Goal: Information Seeking & Learning: Learn about a topic

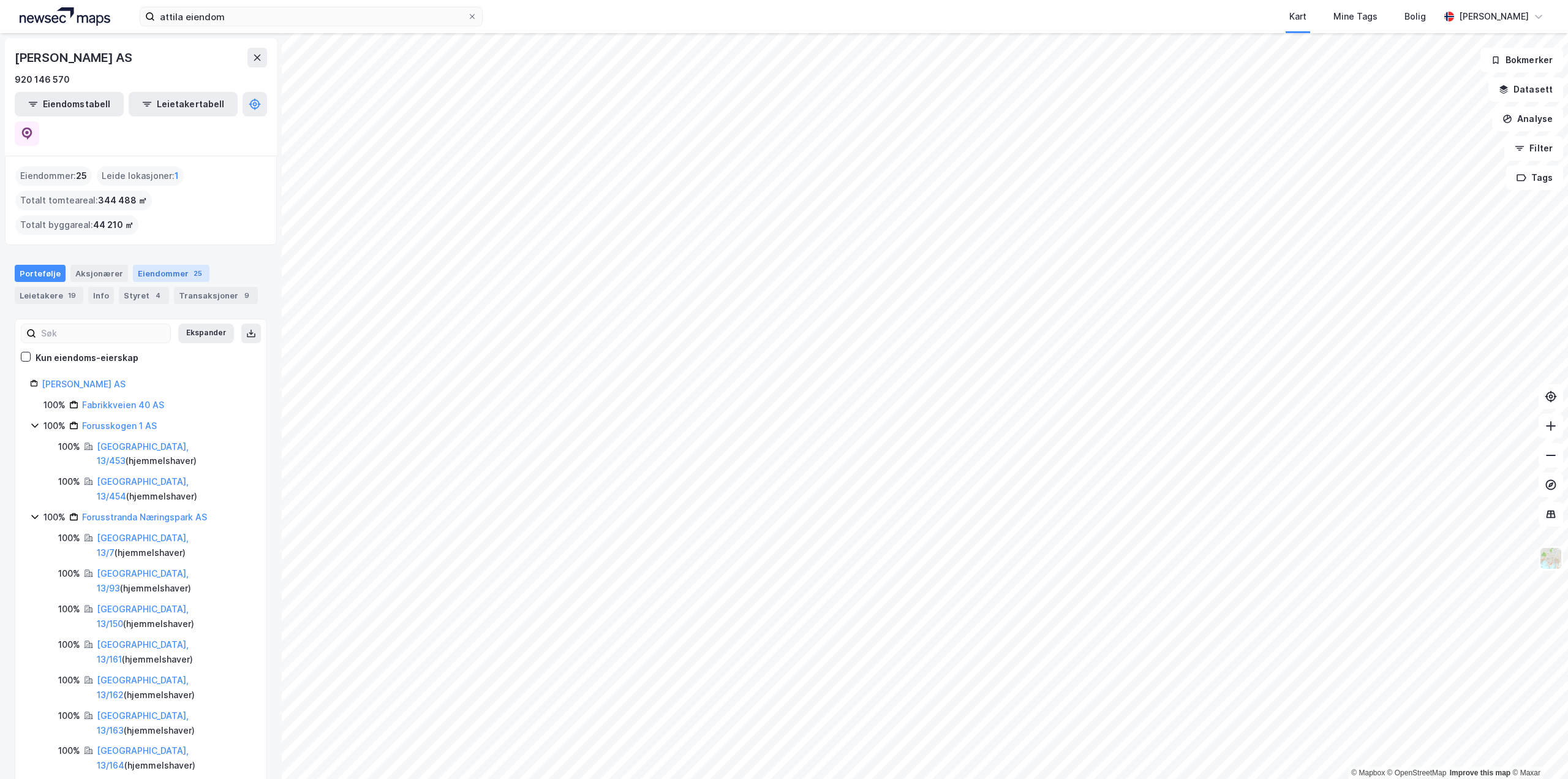
click at [153, 265] on div "Eiendommer 25" at bounding box center [171, 274] width 76 height 17
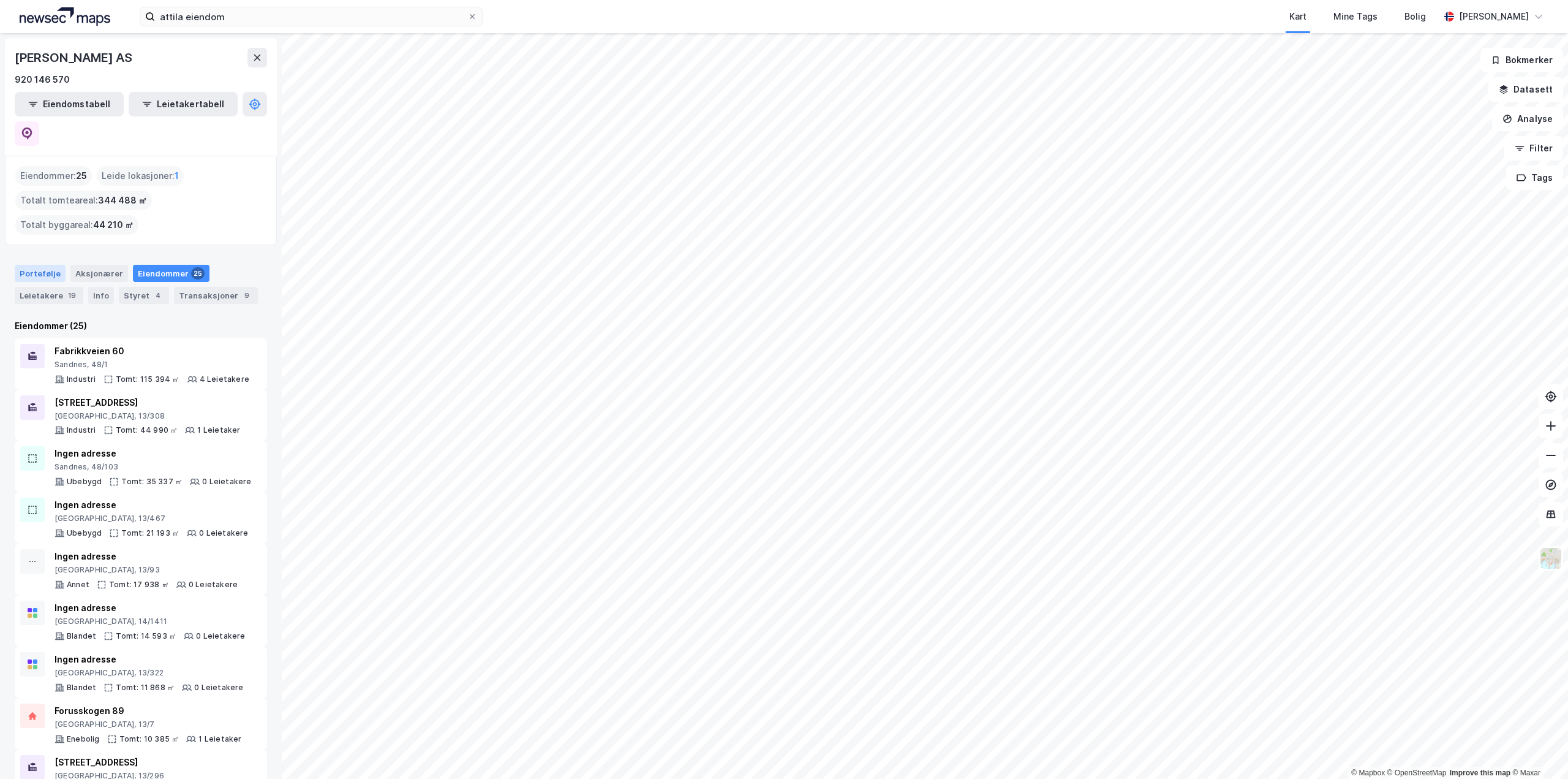
click at [29, 265] on div "Portefølje" at bounding box center [40, 274] width 51 height 17
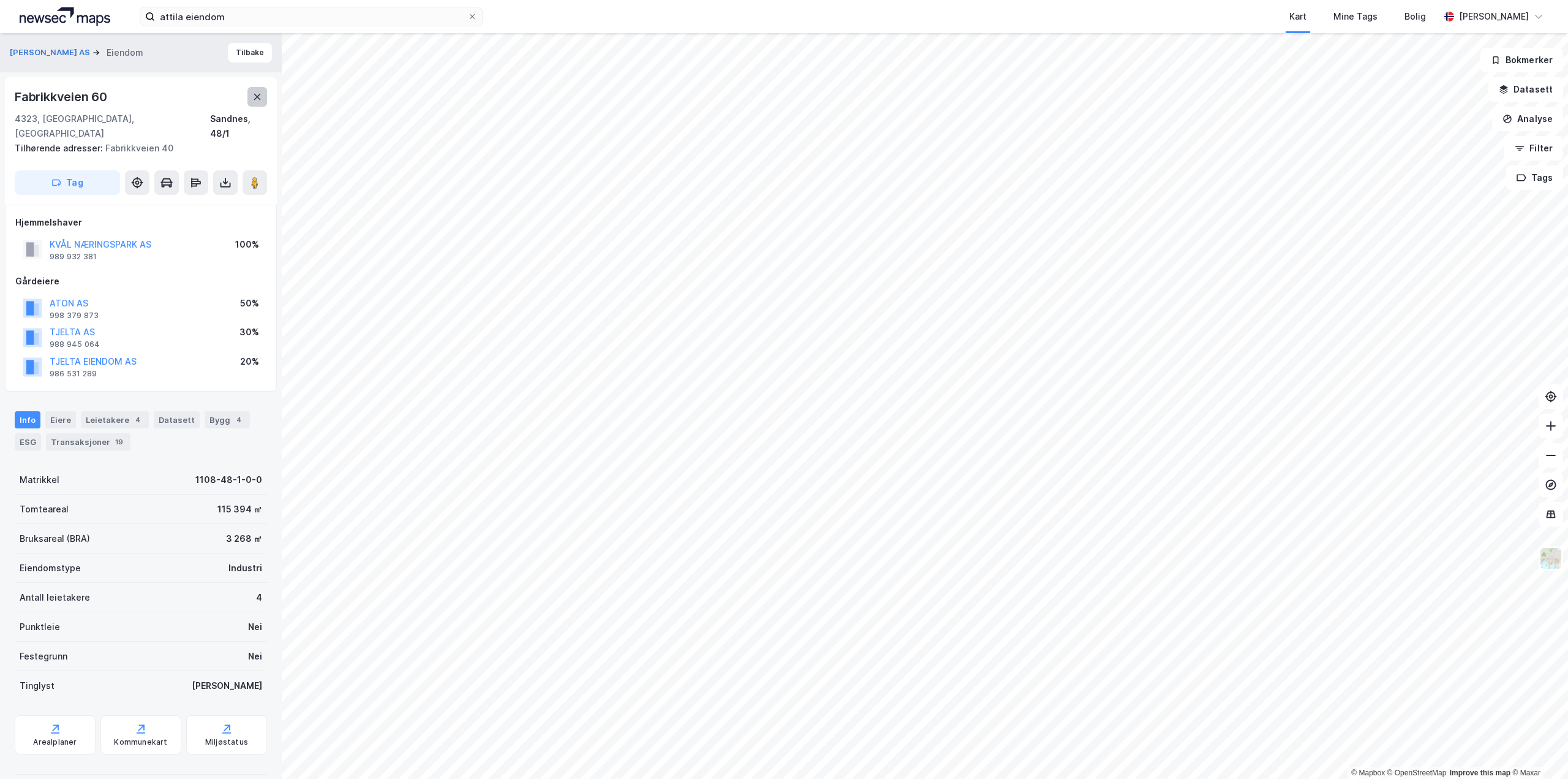
click at [255, 97] on icon at bounding box center [257, 97] width 10 height 10
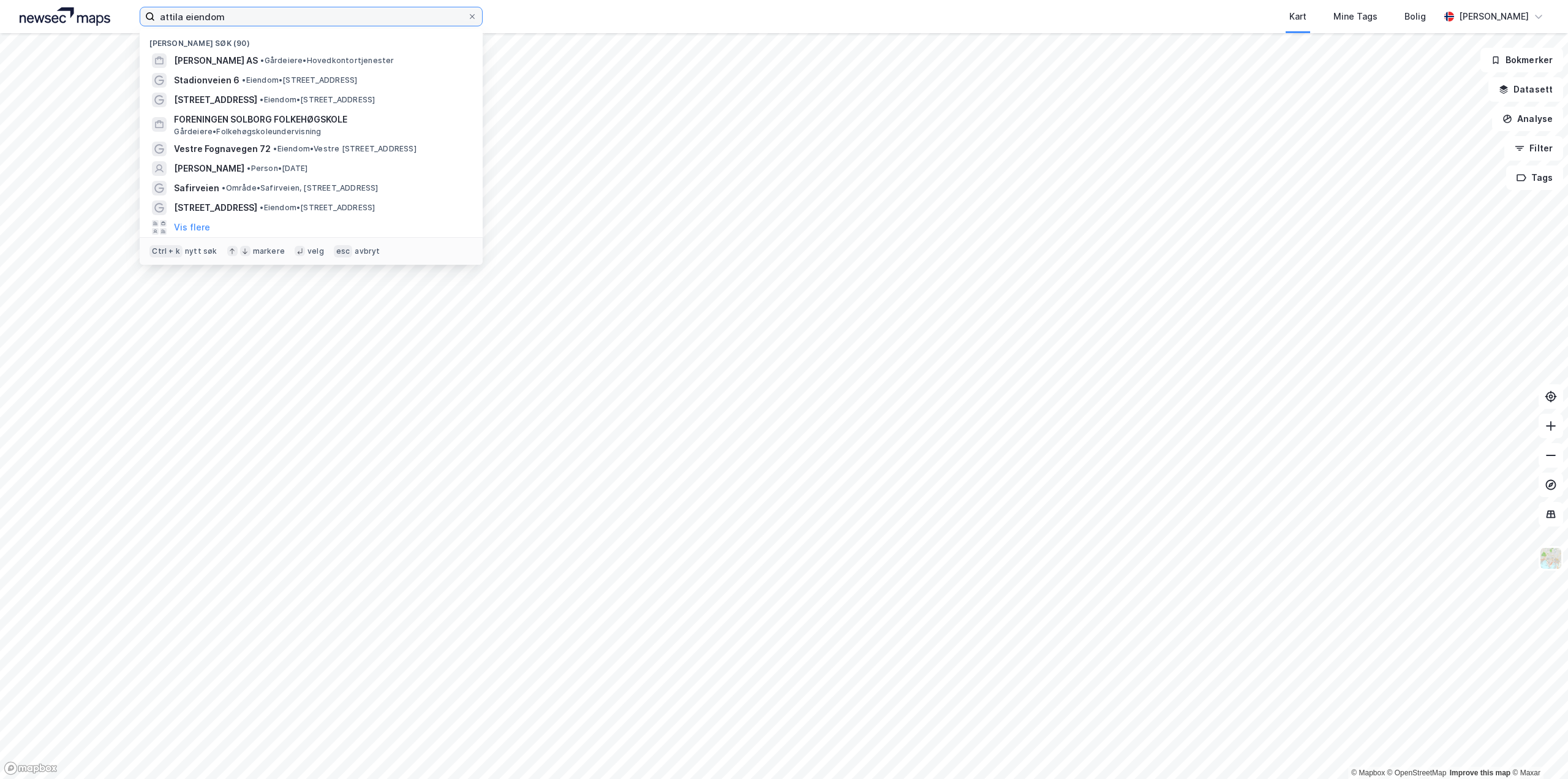
click at [259, 18] on input "attila eiendom" at bounding box center [311, 16] width 312 height 18
click at [204, 60] on span "[PERSON_NAME] AS" at bounding box center [216, 61] width 84 height 15
